Goal: Information Seeking & Learning: Learn about a topic

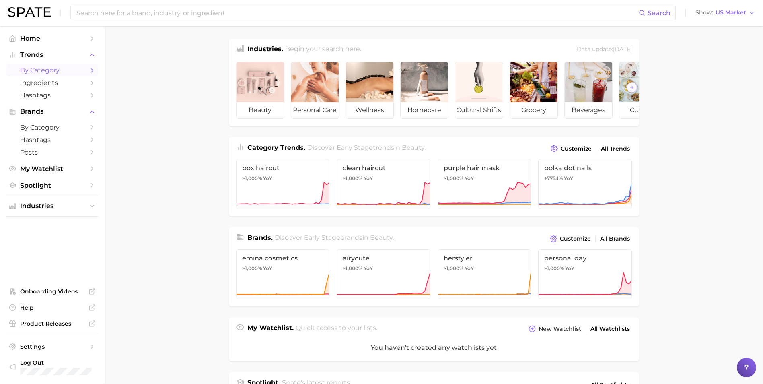
click at [68, 69] on span "by Category" at bounding box center [52, 70] width 64 height 8
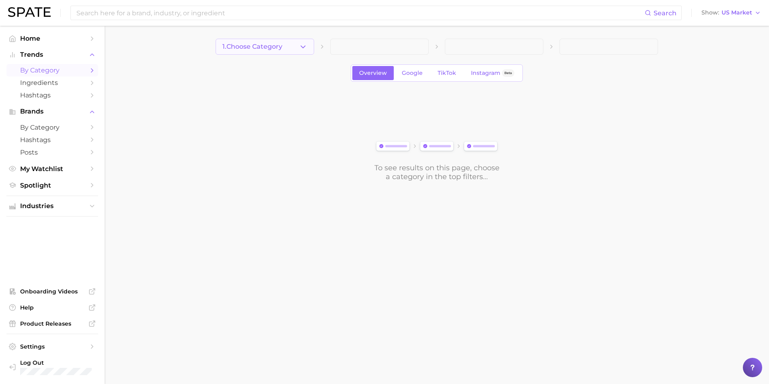
click at [271, 49] on span "1. Choose Category" at bounding box center [252, 46] width 60 height 7
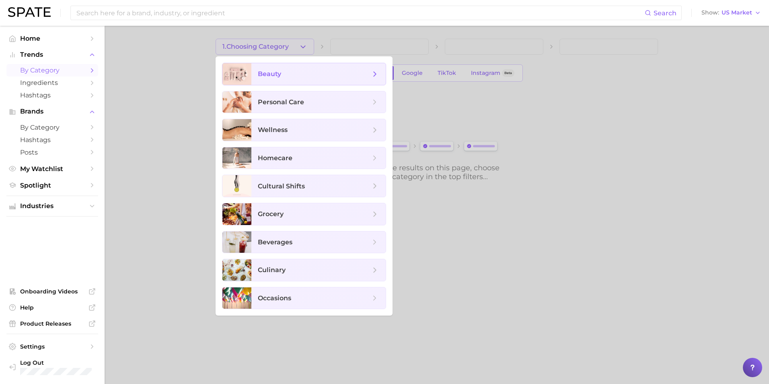
click at [292, 78] on span "beauty" at bounding box center [318, 74] width 134 height 22
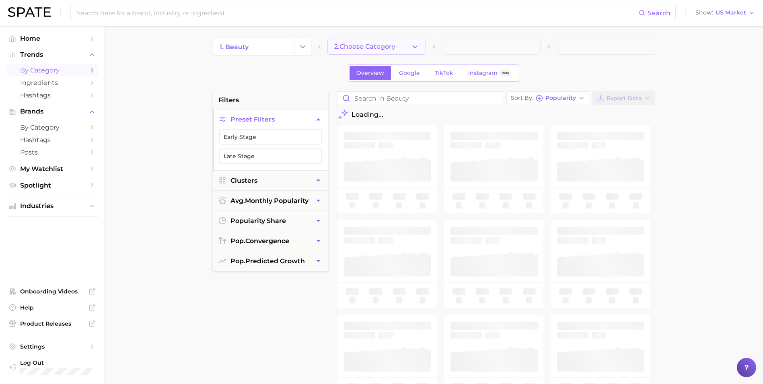
click at [385, 47] on span "2. Choose Category" at bounding box center [364, 46] width 61 height 7
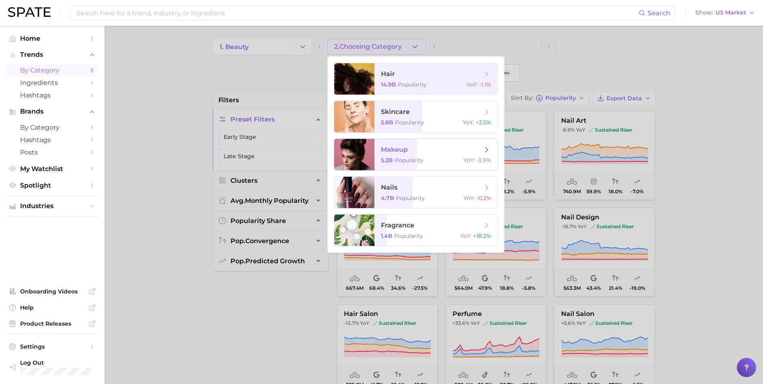
click at [439, 158] on div "5.2b Popularity YoY : -3.9%" at bounding box center [436, 159] width 110 height 7
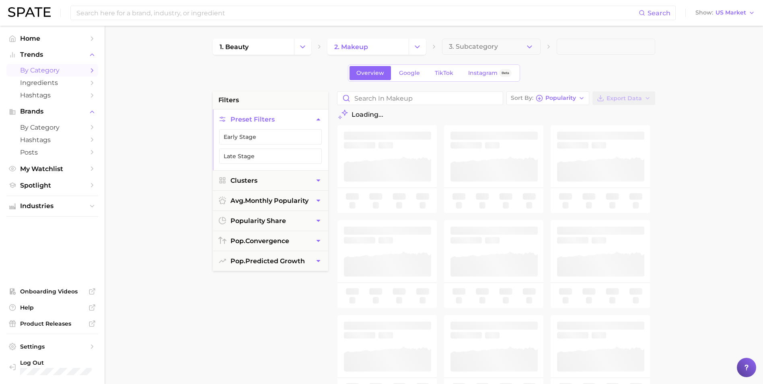
click at [498, 49] on button "3. Subcategory" at bounding box center [491, 47] width 99 height 16
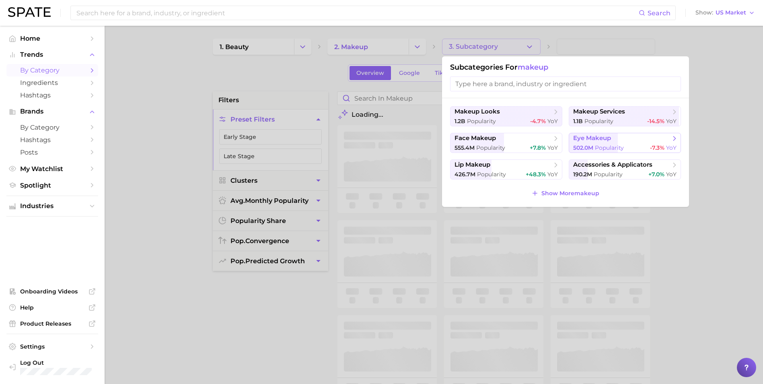
click at [628, 139] on span "eye makeup" at bounding box center [622, 138] width 98 height 8
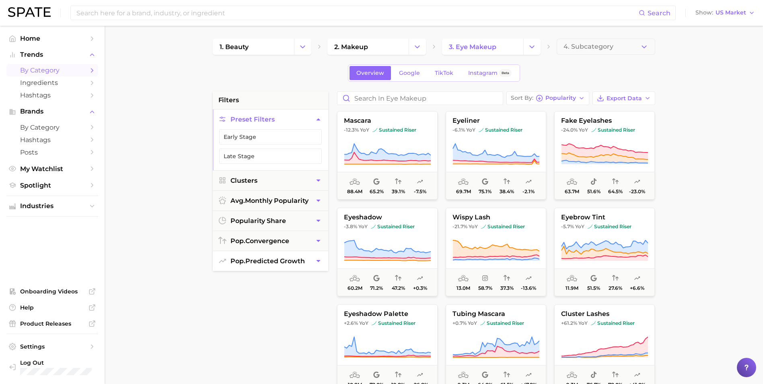
click at [290, 259] on span "pop. predicted growth" at bounding box center [268, 261] width 74 height 8
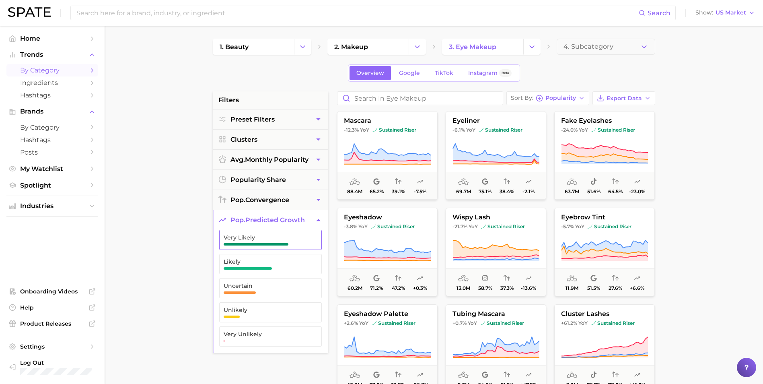
click at [292, 240] on span "Very Likely" at bounding box center [264, 239] width 81 height 11
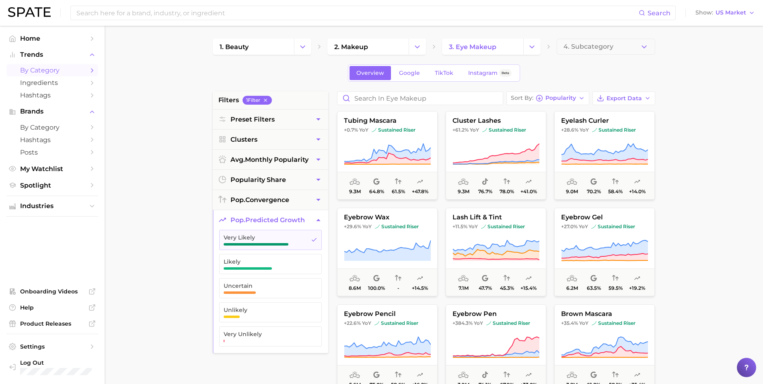
click at [191, 229] on main "1. beauty 2. makeup 3. eye makeup 4. Subcategory Overview Google TikTok Instagr…" at bounding box center [434, 331] width 659 height 610
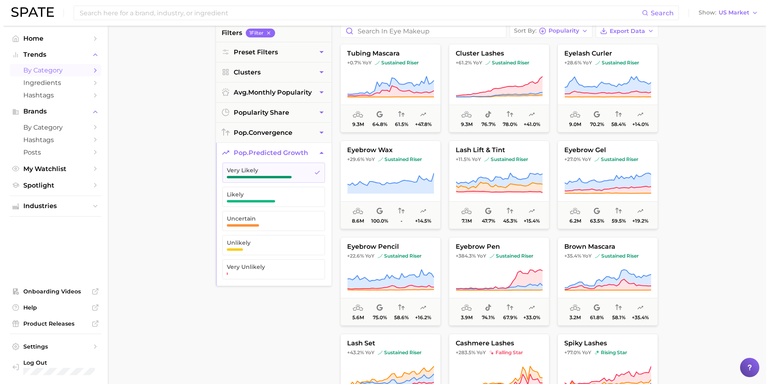
scroll to position [80, 0]
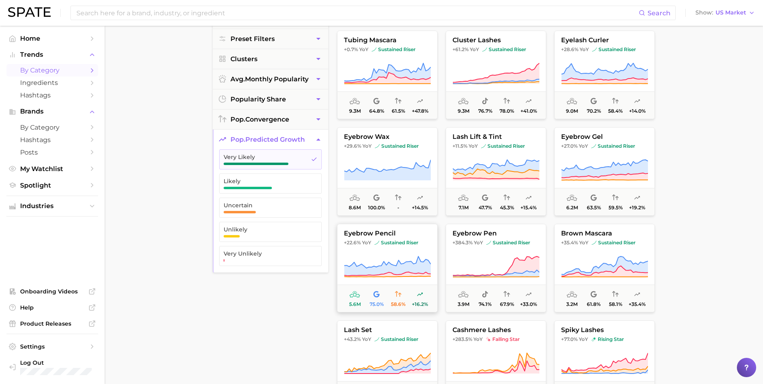
click at [365, 251] on button "eyebrow pencil +22.6% YoY sustained riser 5.6m 75.0% 58.6% +16.2%" at bounding box center [387, 268] width 101 height 88
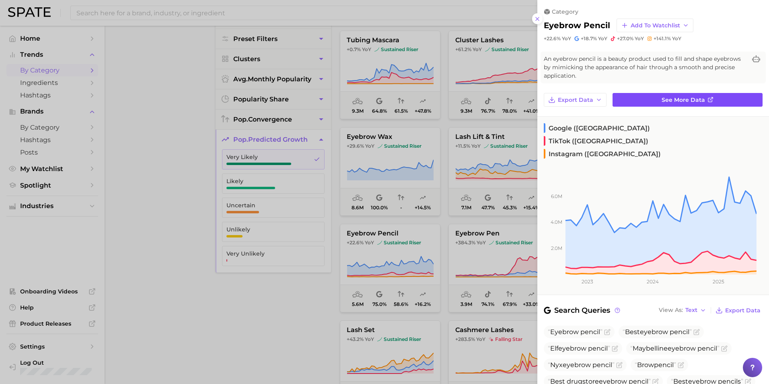
click at [687, 93] on link "See more data" at bounding box center [688, 100] width 150 height 14
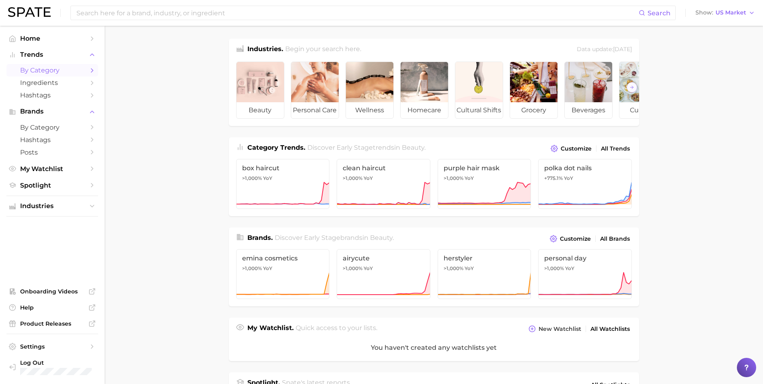
click at [59, 66] on span "by Category" at bounding box center [52, 70] width 64 height 8
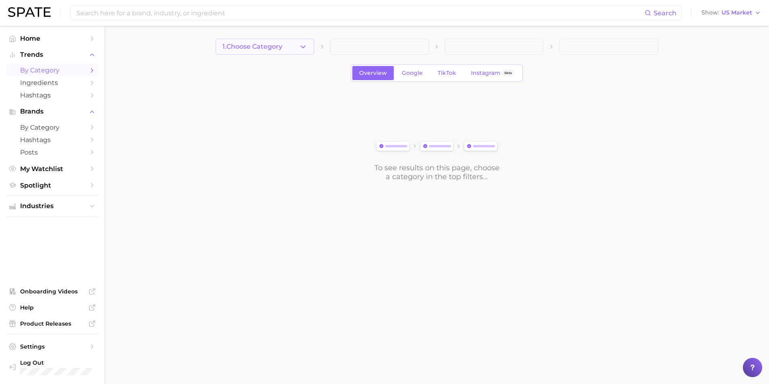
click at [287, 47] on button "1. Choose Category" at bounding box center [265, 47] width 99 height 16
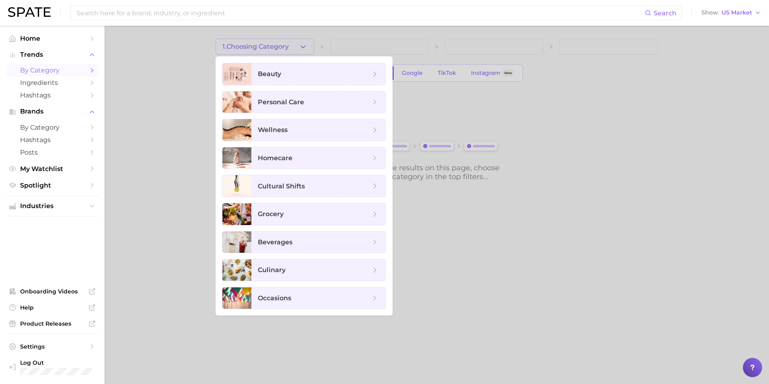
drag, startPoint x: 134, startPoint y: 64, endPoint x: 150, endPoint y: 58, distance: 16.9
click at [135, 64] on div at bounding box center [384, 192] width 769 height 384
